Goal: Complete application form

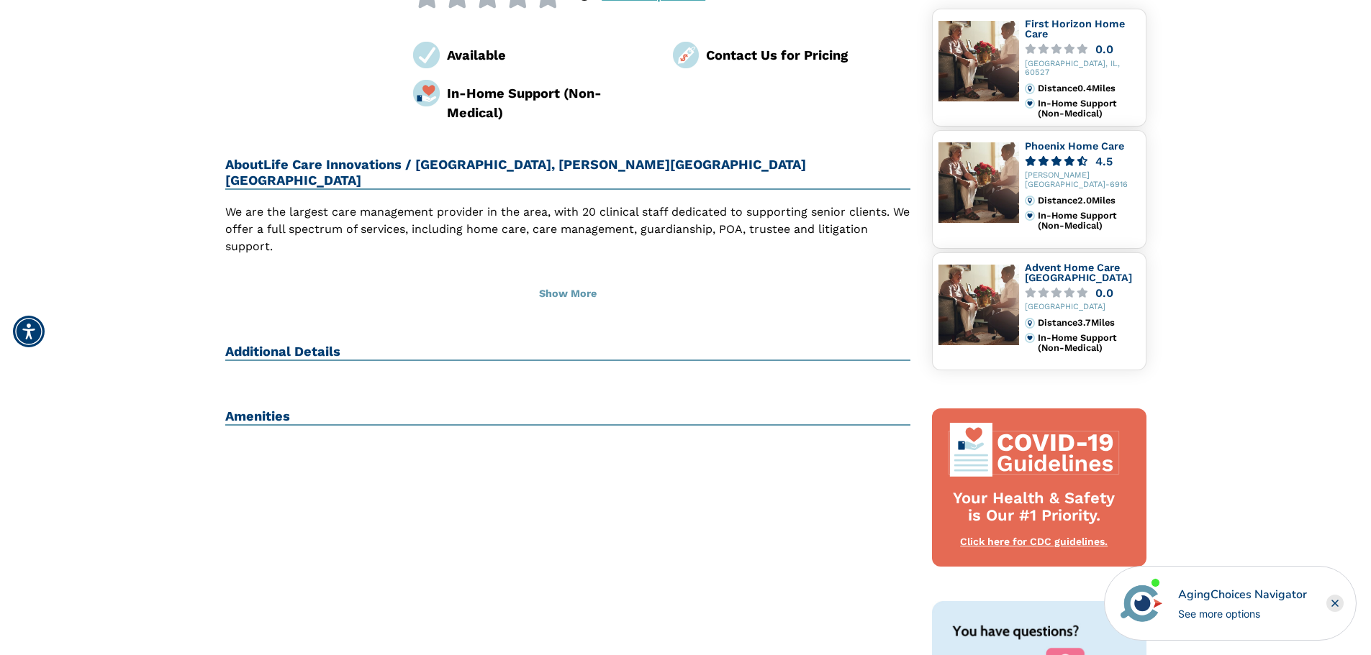
scroll to position [216, 0]
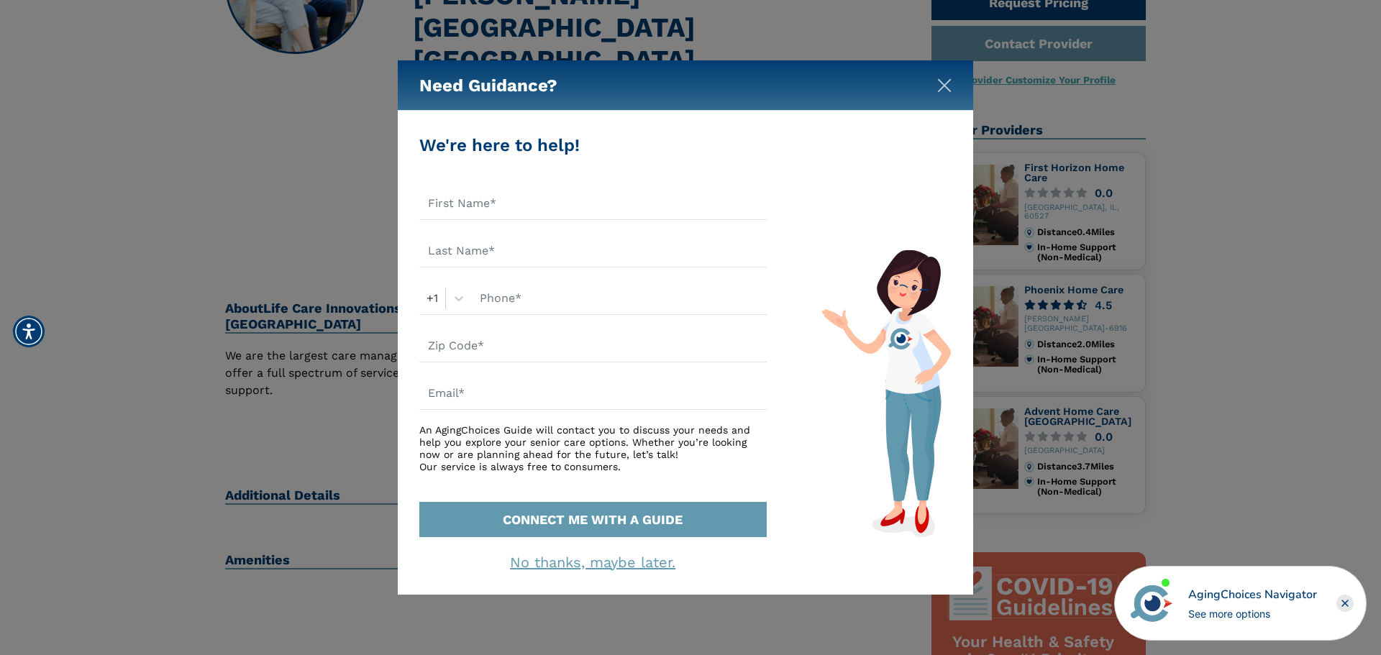
click at [945, 86] on img "Close" at bounding box center [945, 85] width 14 height 14
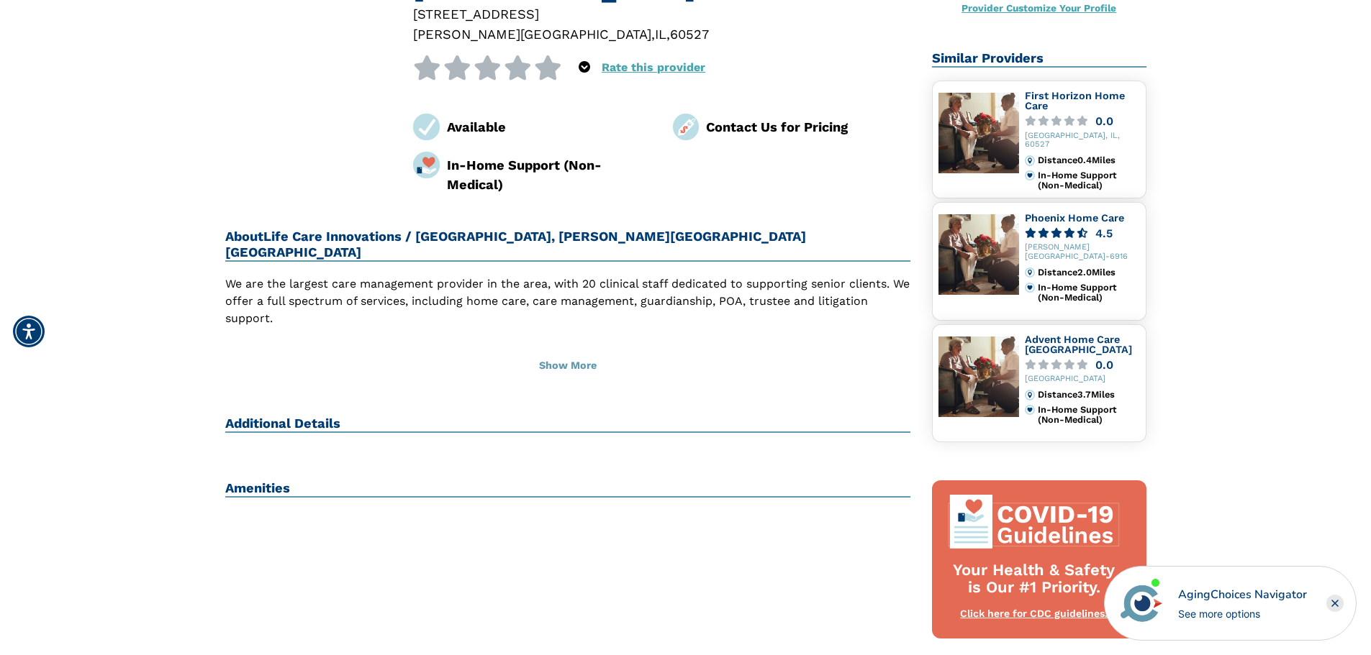
scroll to position [360, 0]
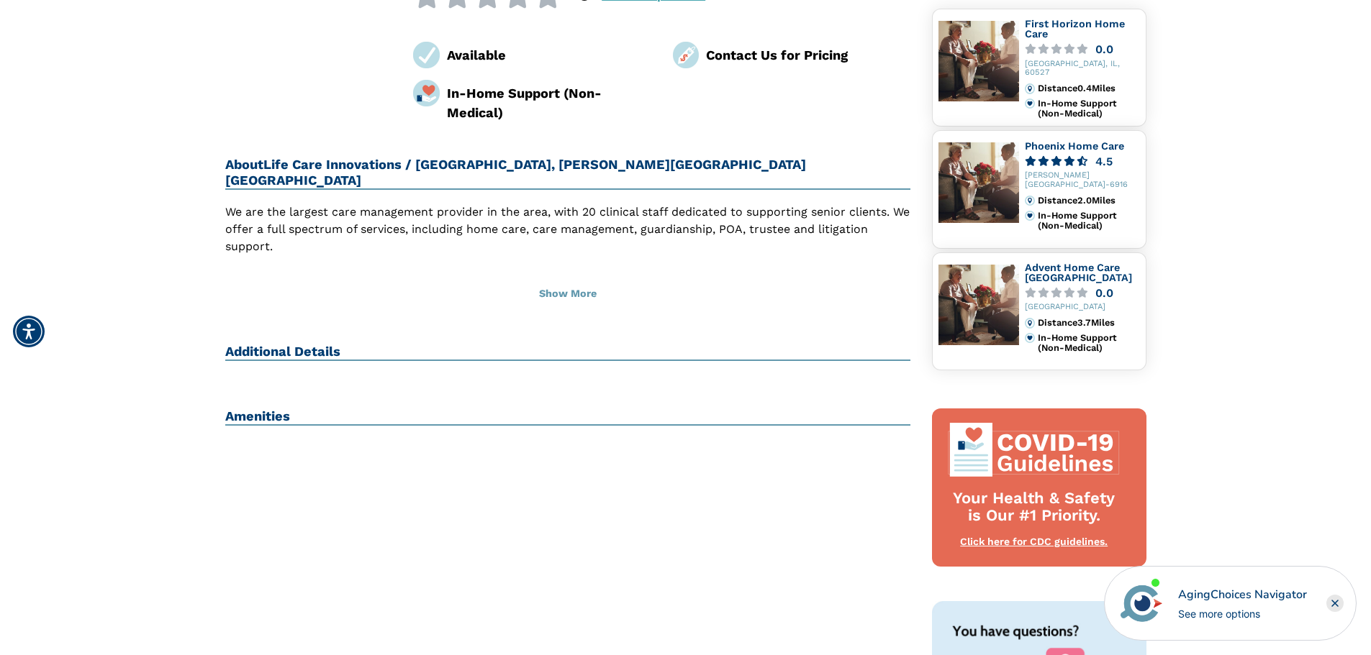
click at [320, 344] on h2 "Additional Details" at bounding box center [568, 352] width 686 height 17
click at [246, 409] on div "Amenities" at bounding box center [568, 424] width 686 height 30
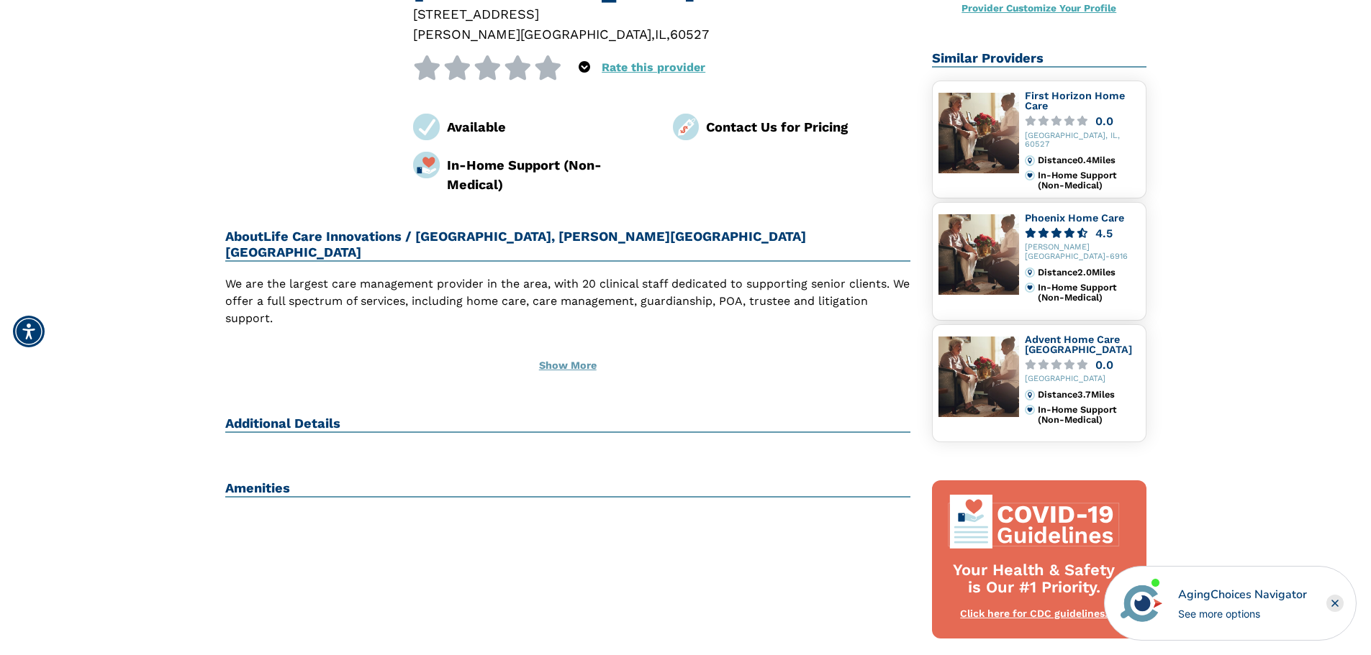
scroll to position [0, 0]
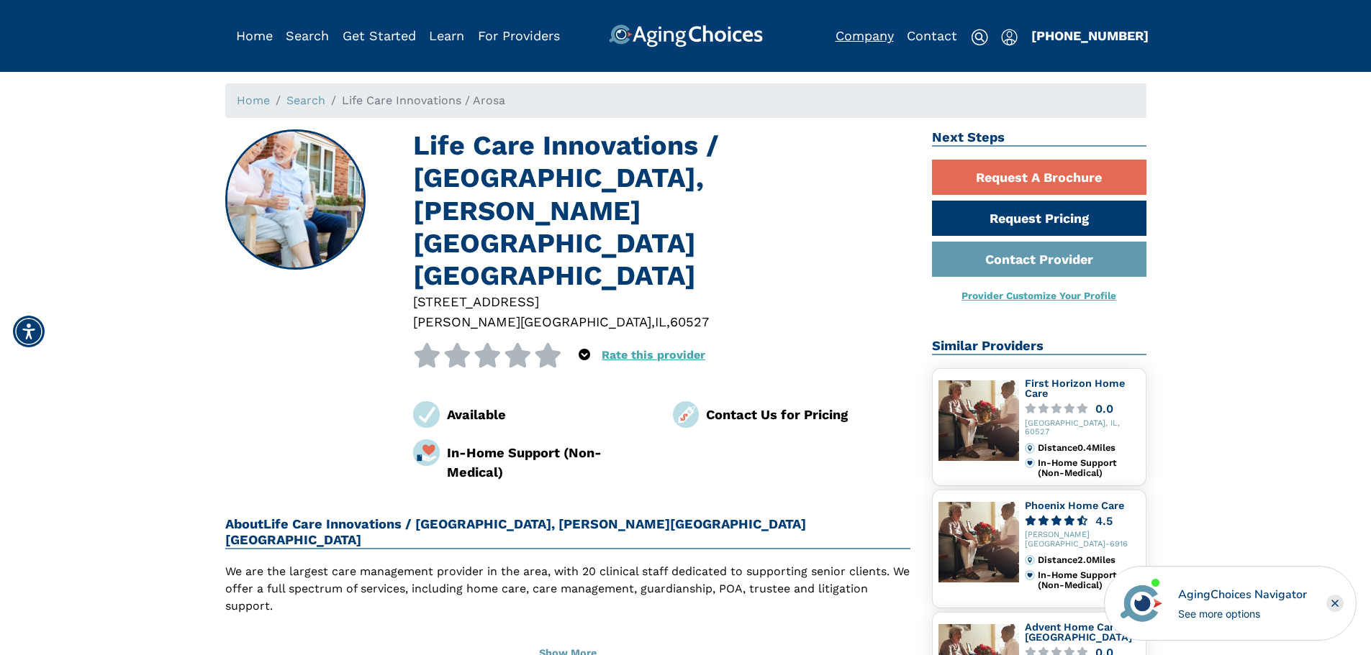
click at [857, 34] on link "Company" at bounding box center [864, 35] width 58 height 15
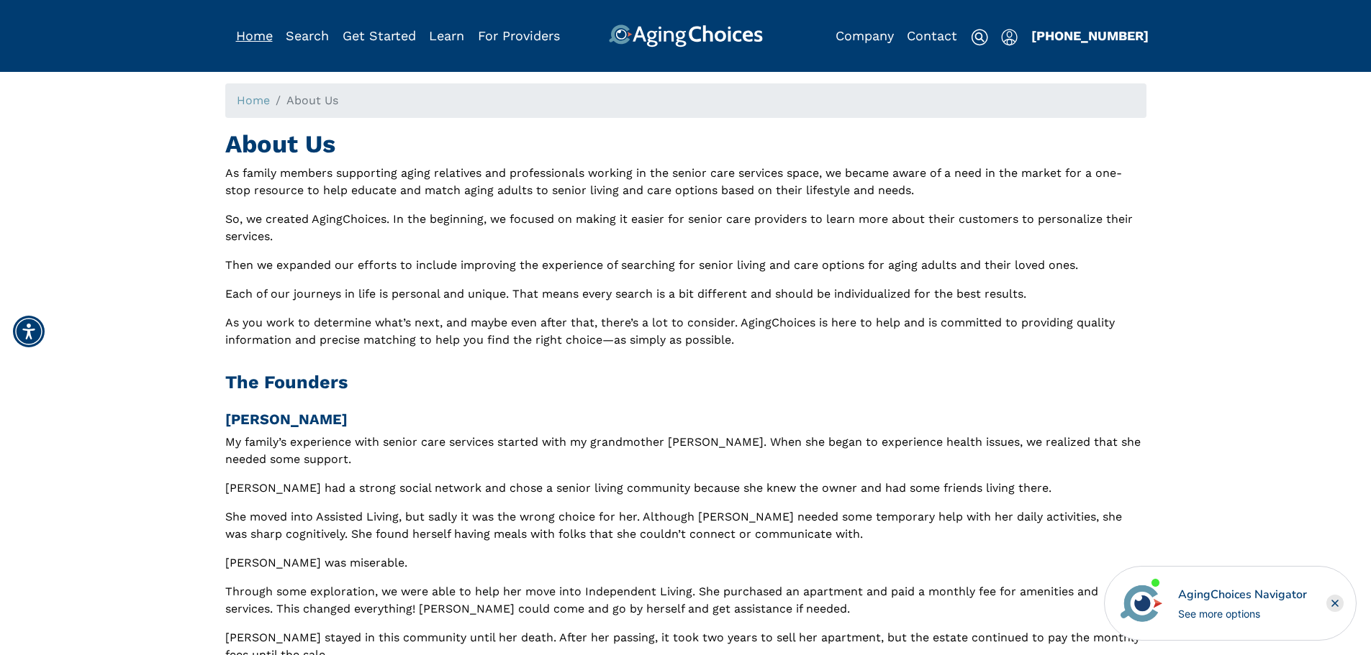
click at [268, 38] on link "Home" at bounding box center [254, 35] width 37 height 15
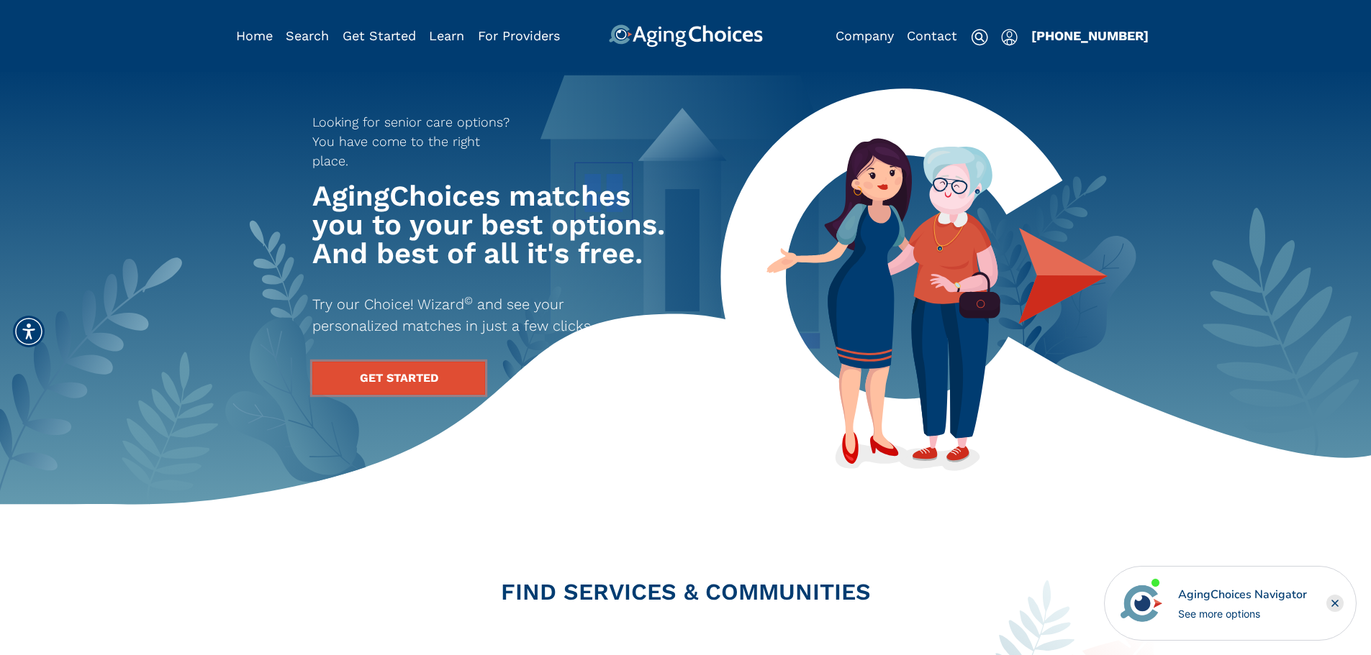
click at [367, 362] on link "GET STARTED" at bounding box center [398, 378] width 173 height 33
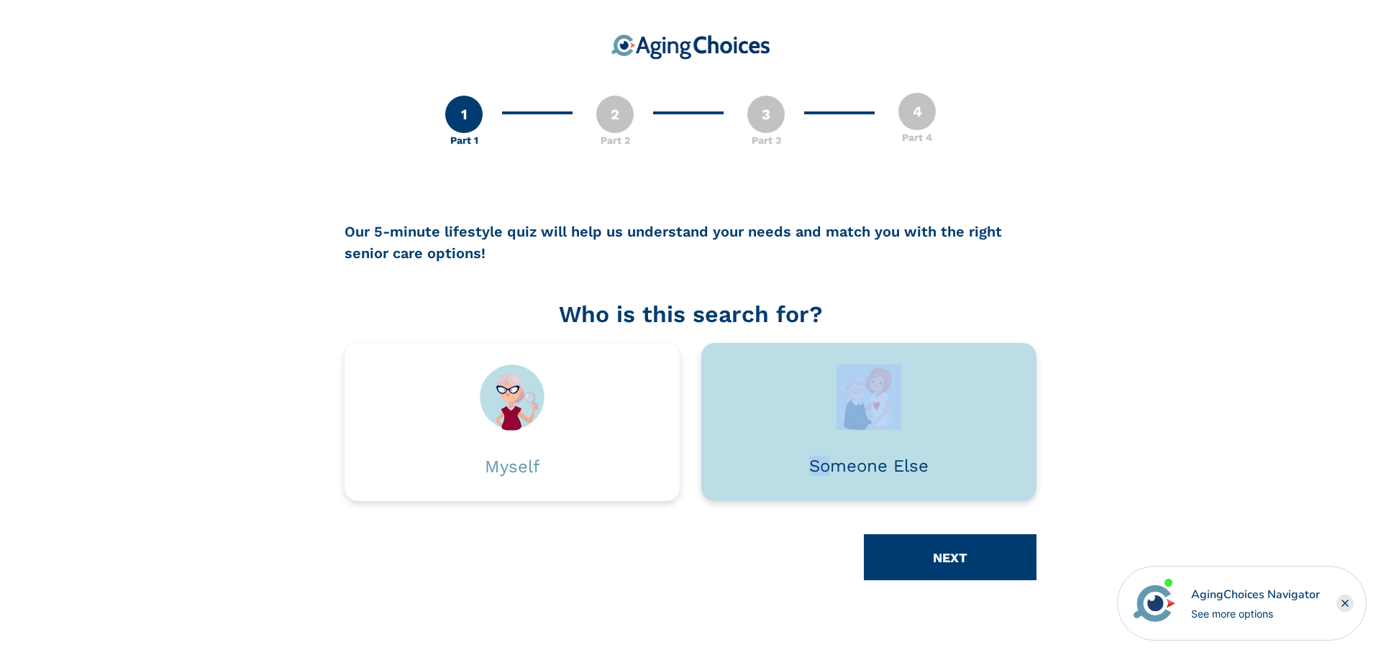
drag, startPoint x: 829, startPoint y: 427, endPoint x: 828, endPoint y: 437, distance: 9.4
click at [828, 437] on div "Someone Else" at bounding box center [869, 422] width 335 height 158
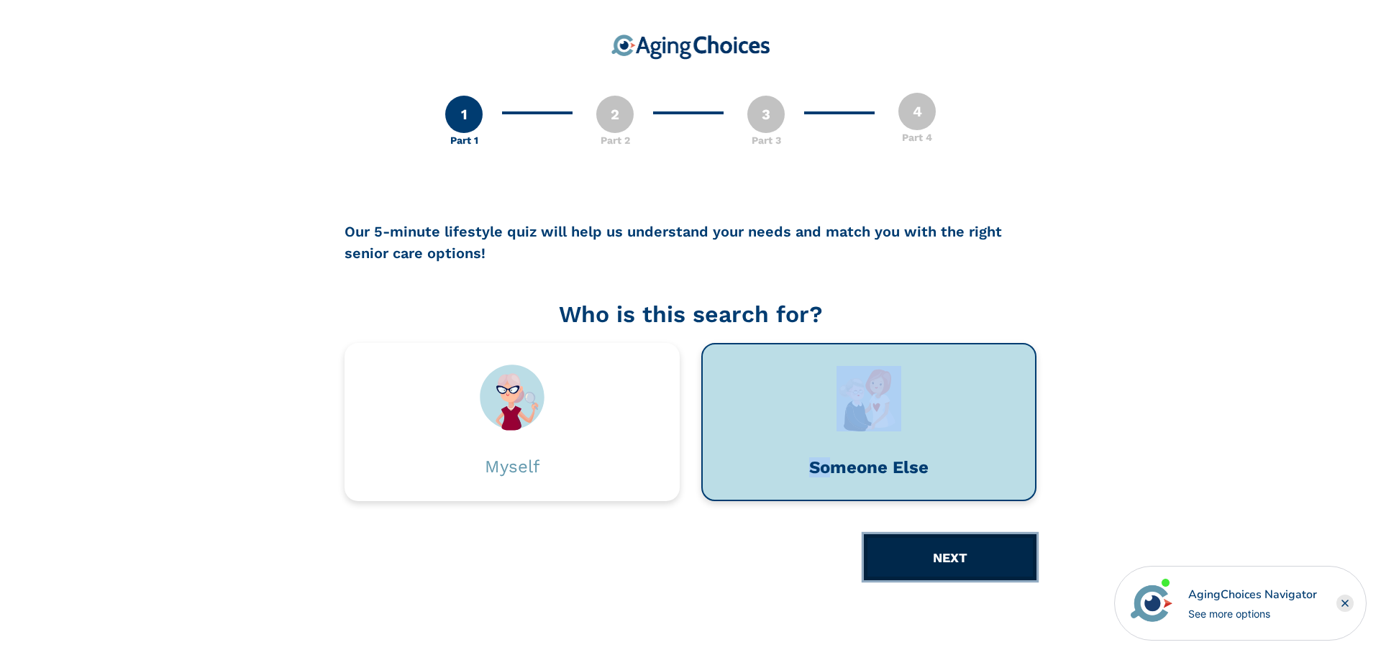
click at [937, 561] on button "NEXT" at bounding box center [950, 558] width 173 height 46
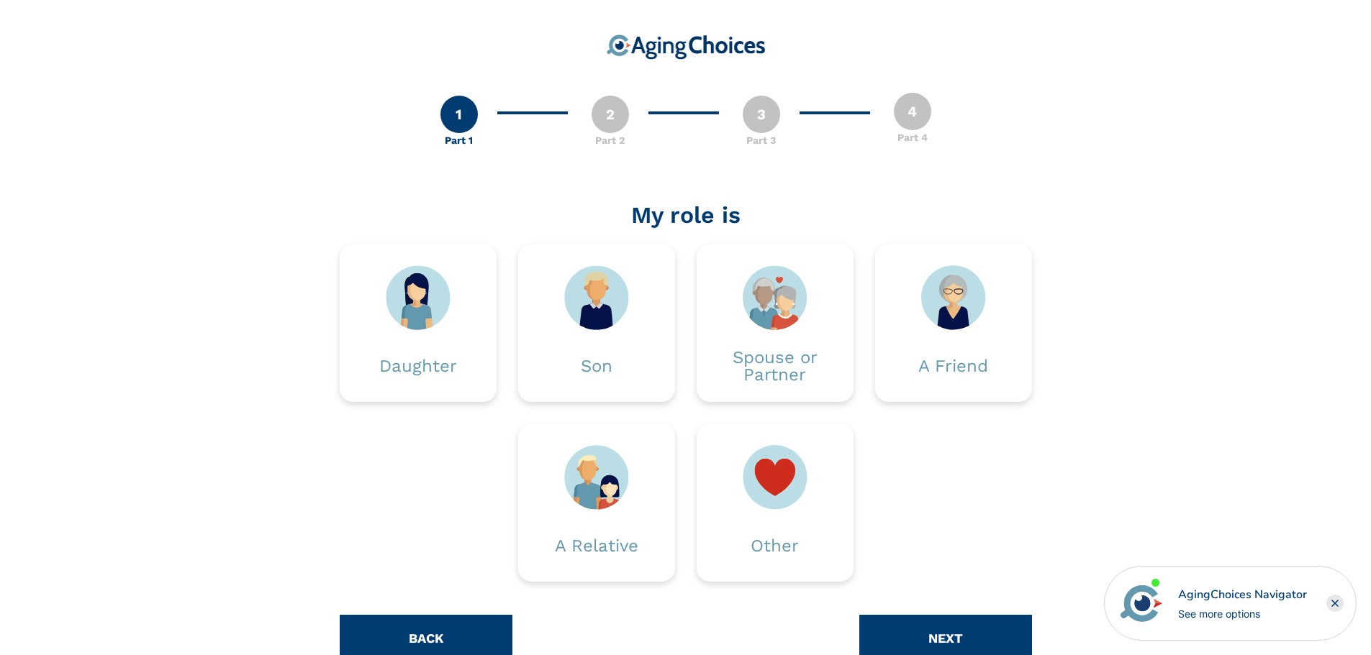
scroll to position [40, 0]
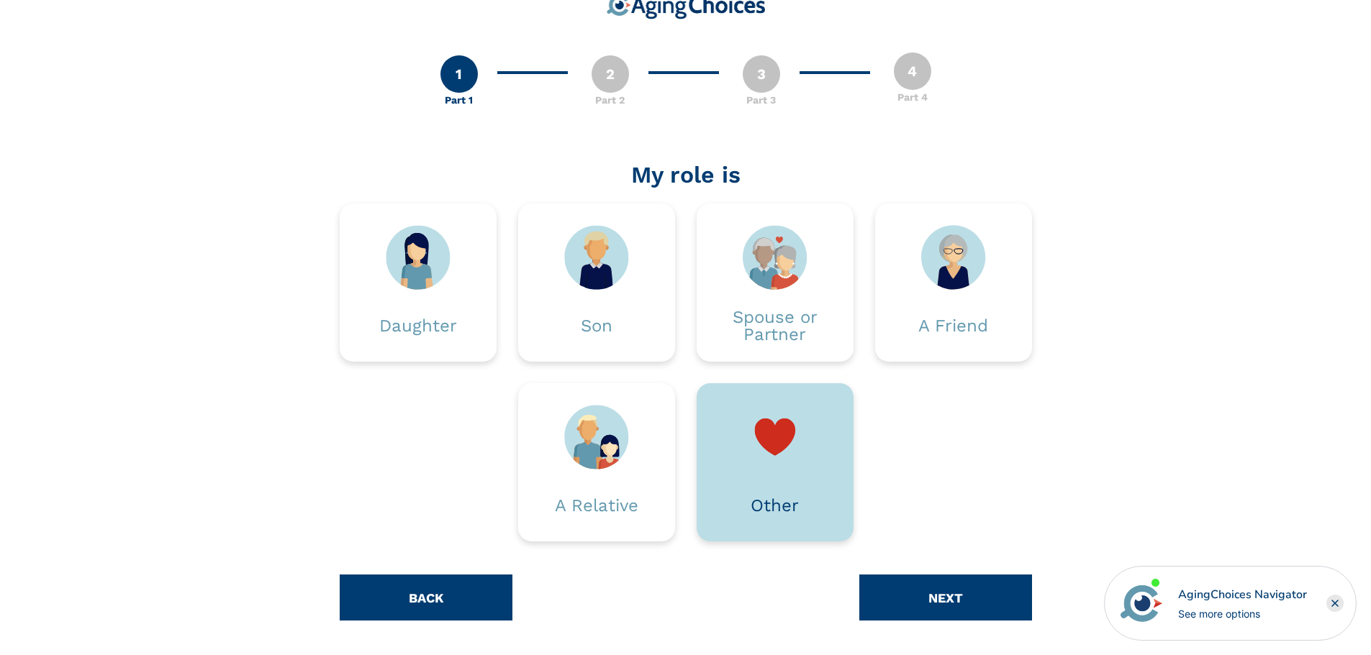
click at [775, 437] on img at bounding box center [775, 437] width 65 height 65
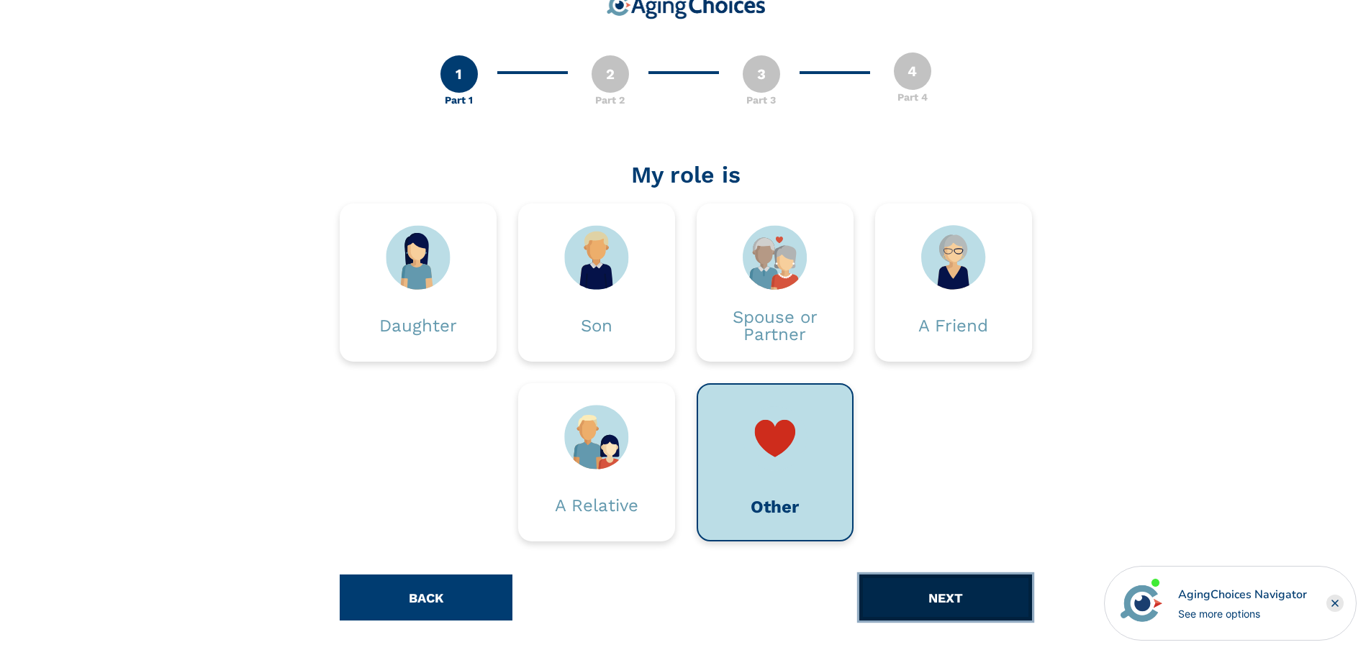
click at [959, 588] on button "NEXT" at bounding box center [945, 598] width 173 height 46
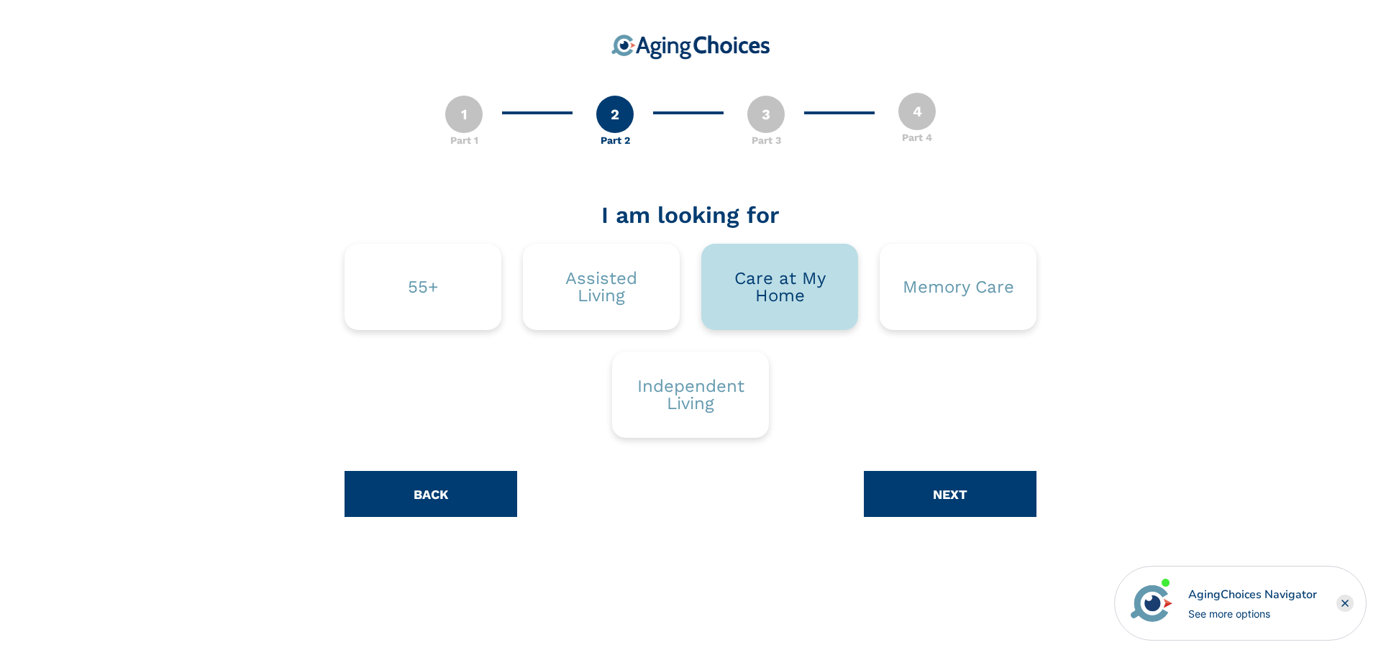
click at [763, 293] on div "Care at My Home" at bounding box center [780, 287] width 114 height 35
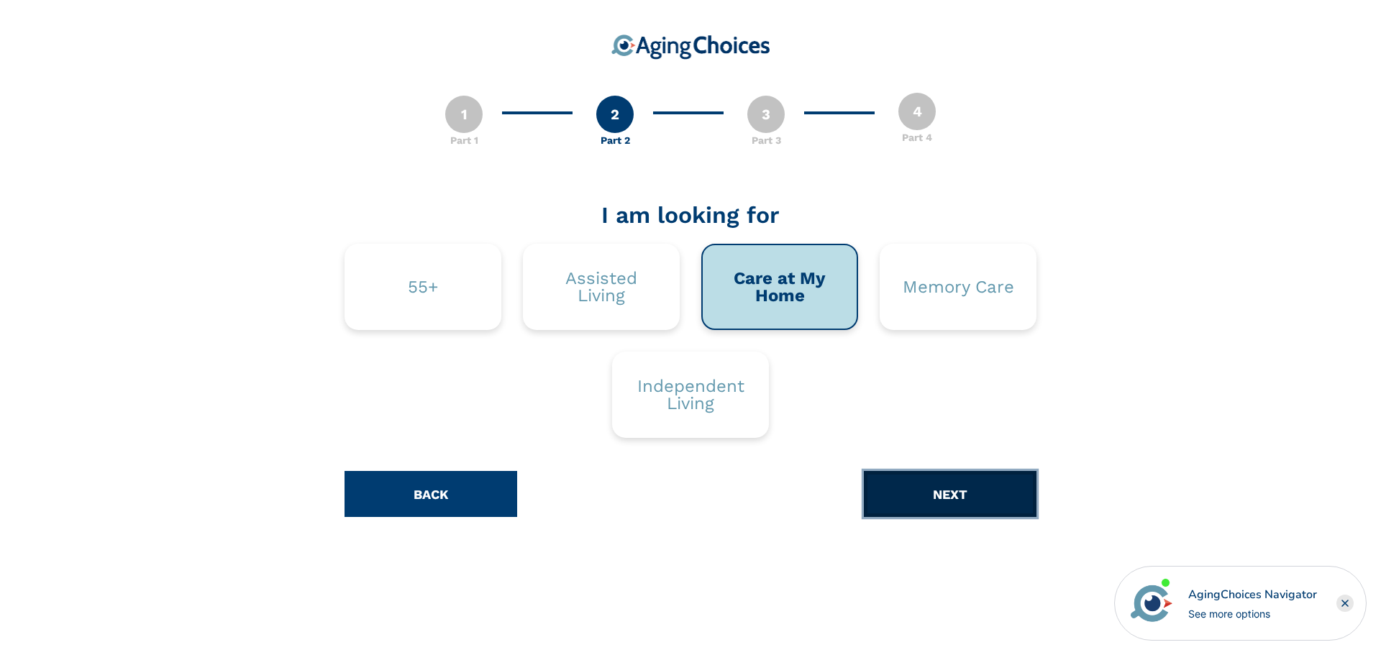
click at [927, 504] on button "NEXT" at bounding box center [950, 494] width 173 height 46
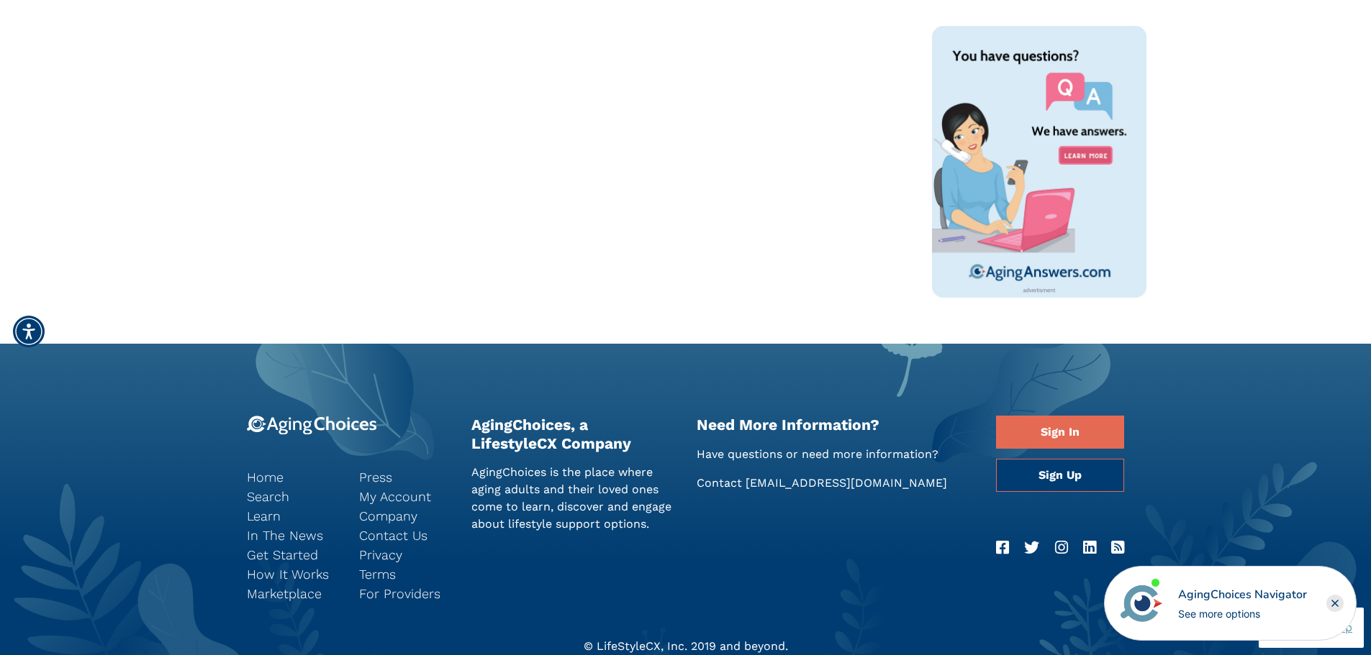
scroll to position [1007, 0]
